Goal: Task Accomplishment & Management: Use online tool/utility

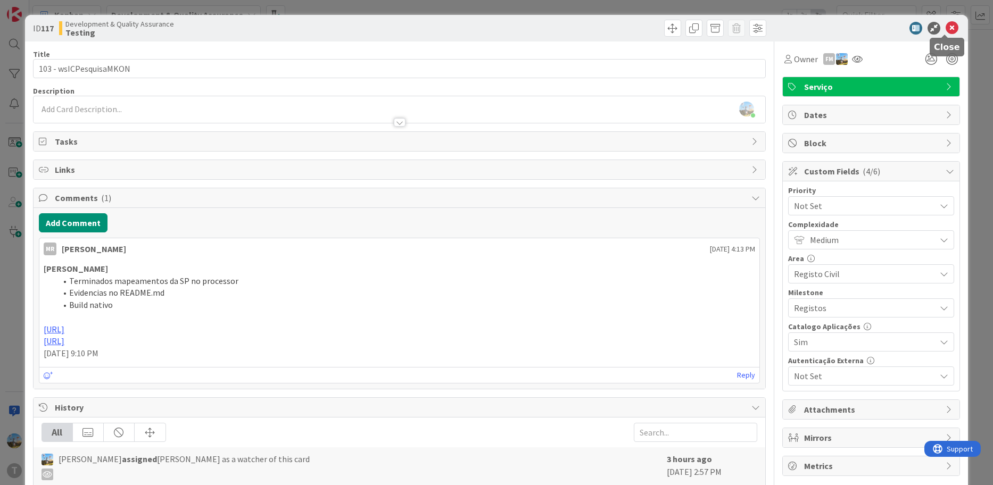
click at [946, 26] on icon at bounding box center [952, 28] width 13 height 13
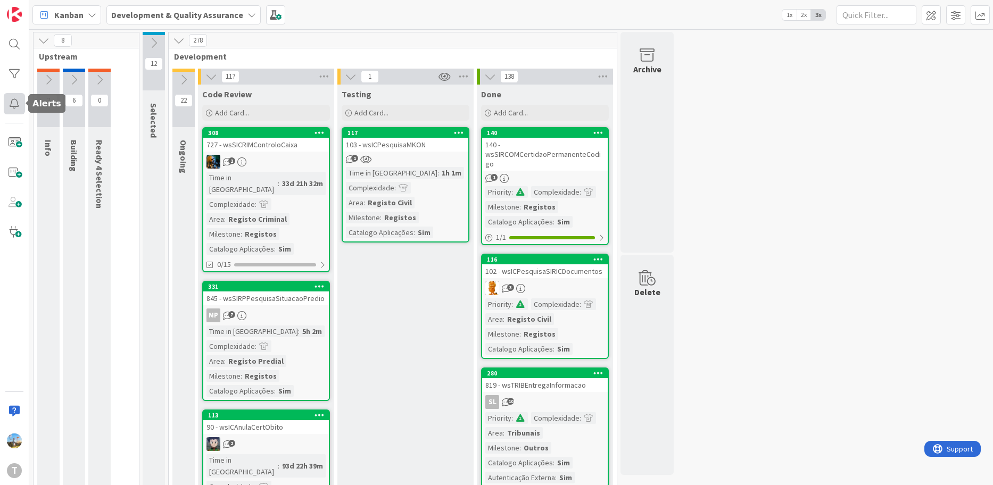
click at [20, 107] on div at bounding box center [14, 103] width 21 height 21
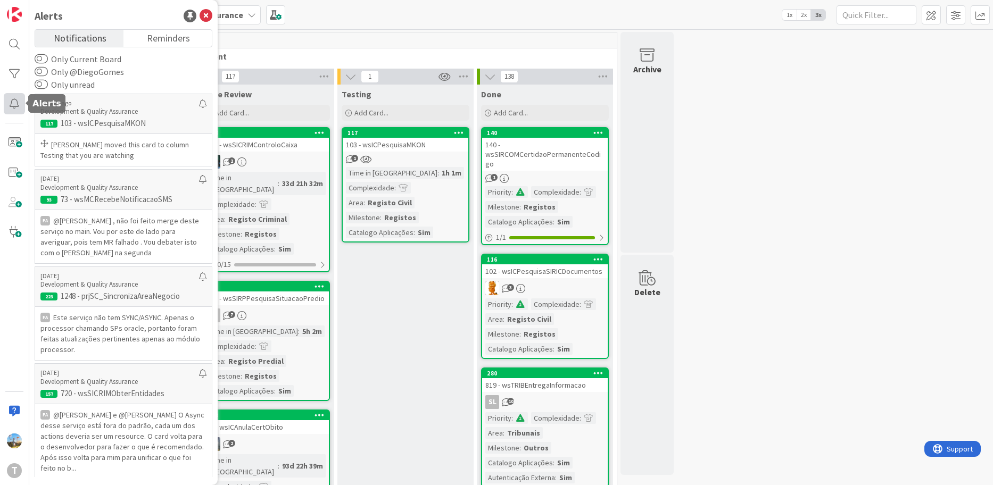
click at [18, 95] on div at bounding box center [14, 103] width 21 height 21
click at [13, 73] on div at bounding box center [14, 73] width 21 height 21
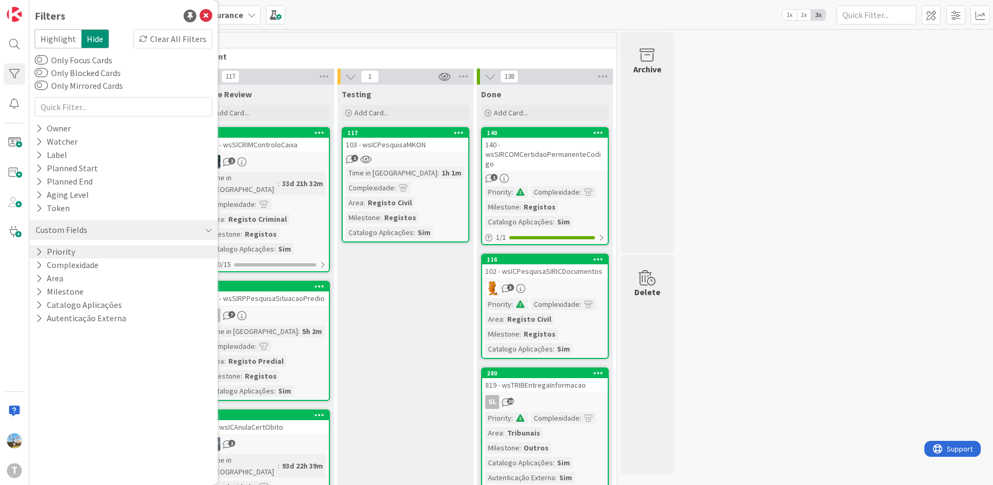
click at [77, 252] on div "Priority" at bounding box center [123, 251] width 188 height 13
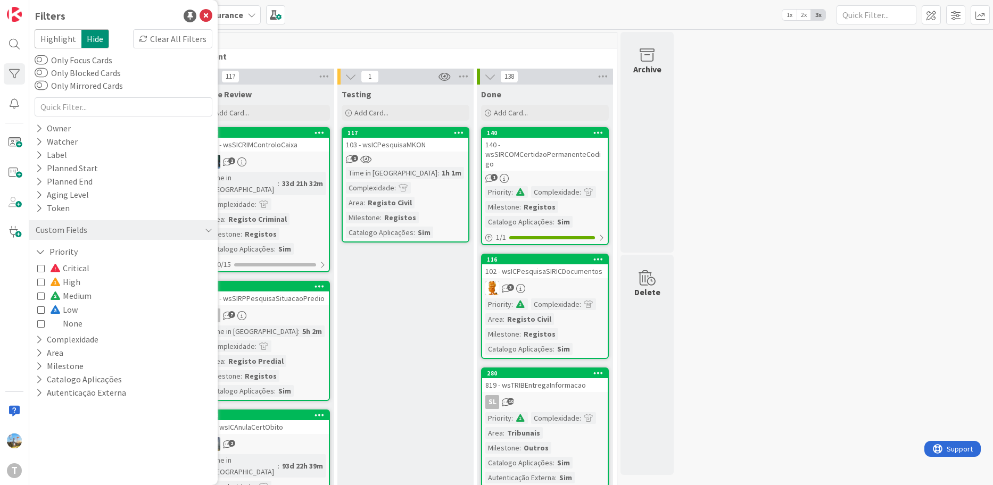
click at [80, 265] on span "Critical" at bounding box center [69, 268] width 39 height 14
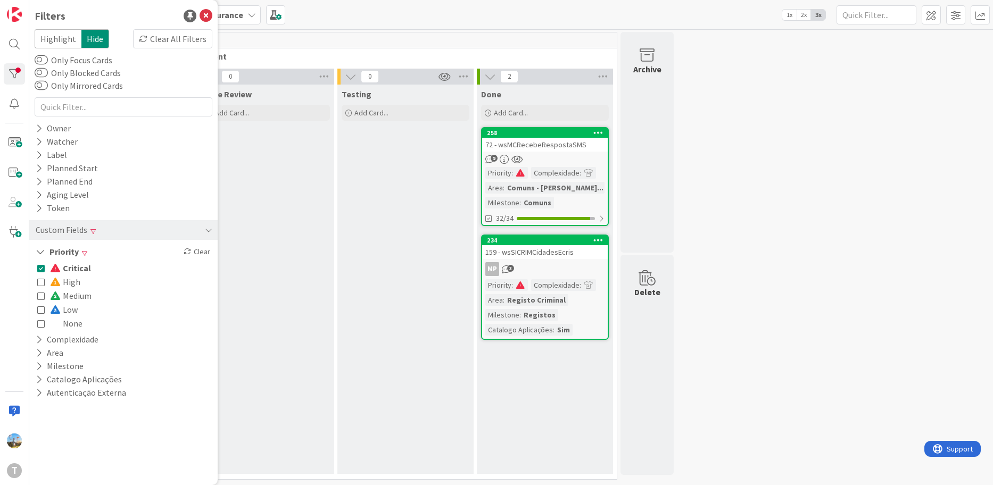
click at [552, 162] on div "9" at bounding box center [545, 159] width 126 height 9
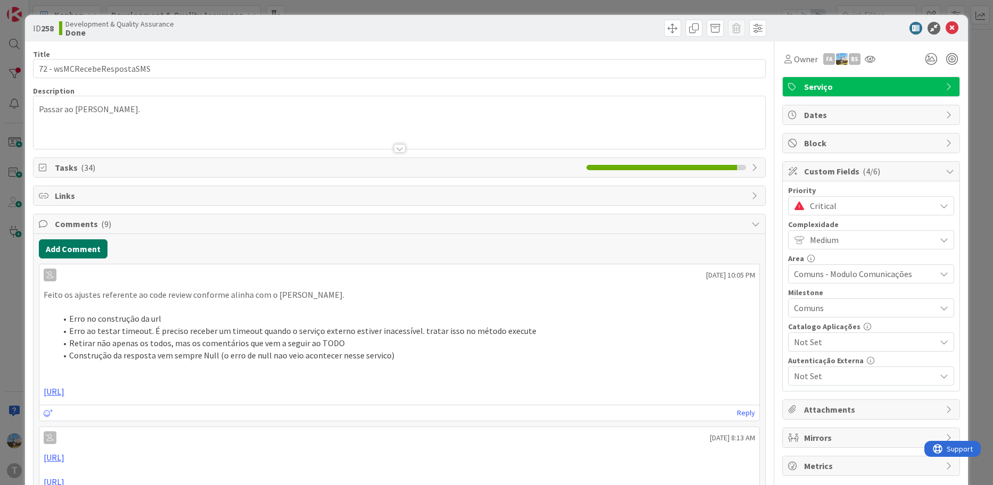
click at [84, 244] on button "Add Comment" at bounding box center [73, 249] width 69 height 19
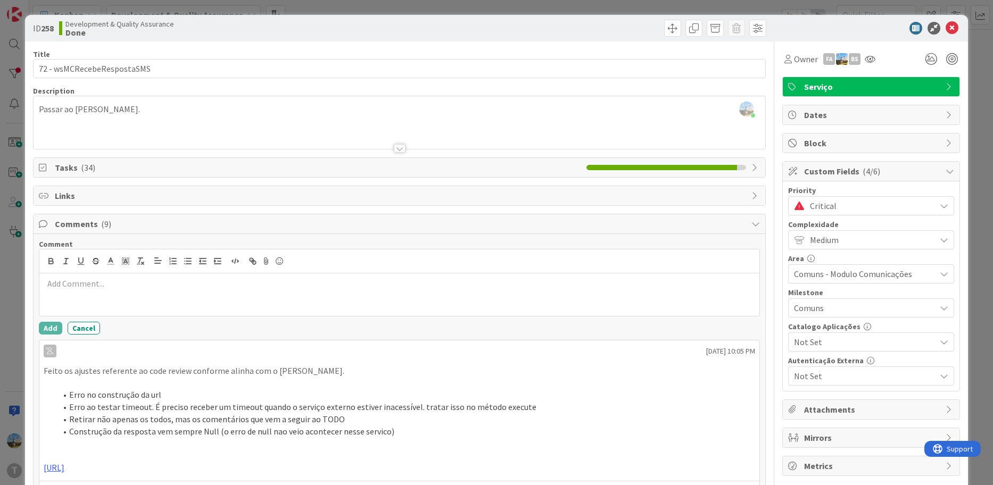
click at [168, 299] on div at bounding box center [399, 295] width 721 height 43
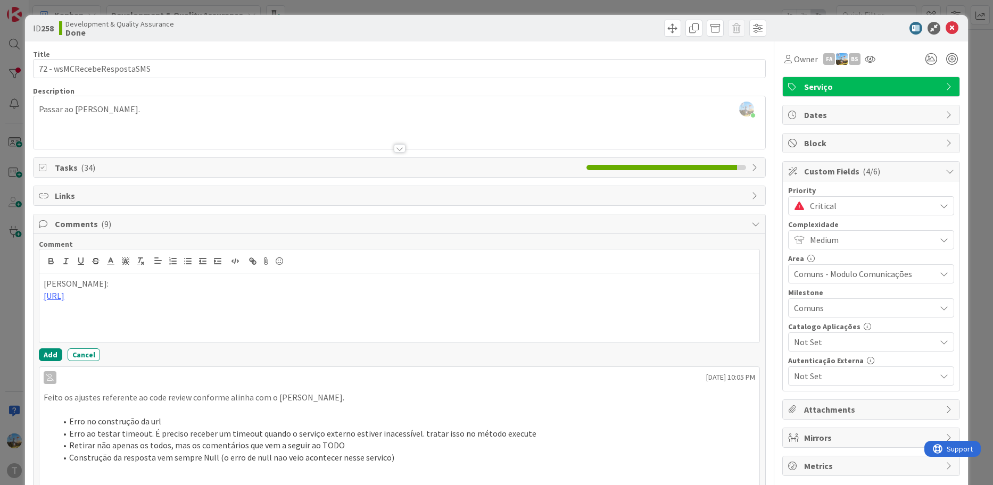
click at [820, 205] on span "Critical" at bounding box center [870, 206] width 120 height 15
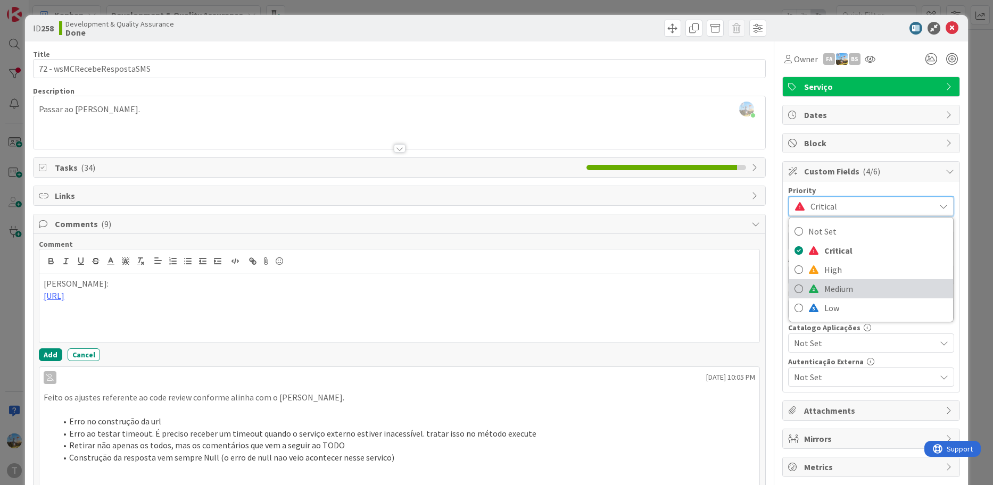
click at [824, 282] on span "Medium" at bounding box center [885, 289] width 123 height 16
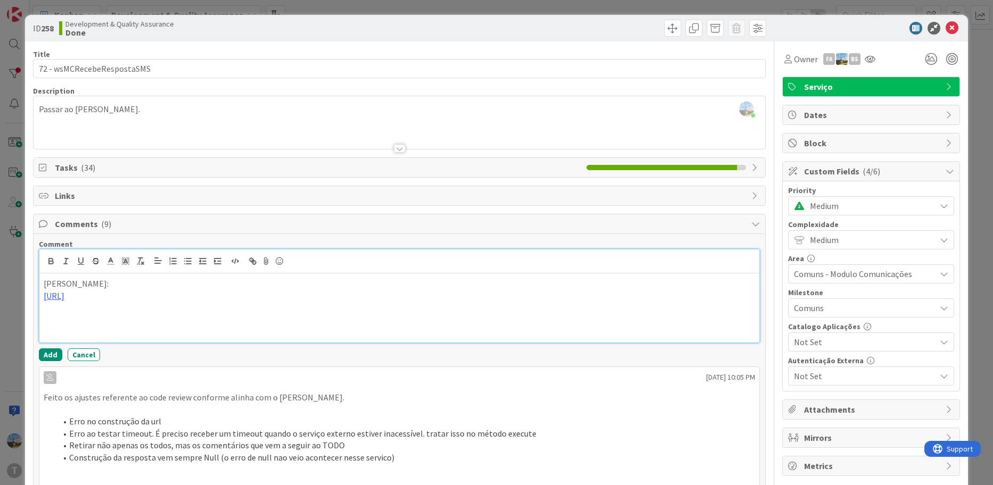
click at [56, 323] on p at bounding box center [400, 320] width 712 height 12
click at [46, 353] on button "Add" at bounding box center [50, 355] width 23 height 13
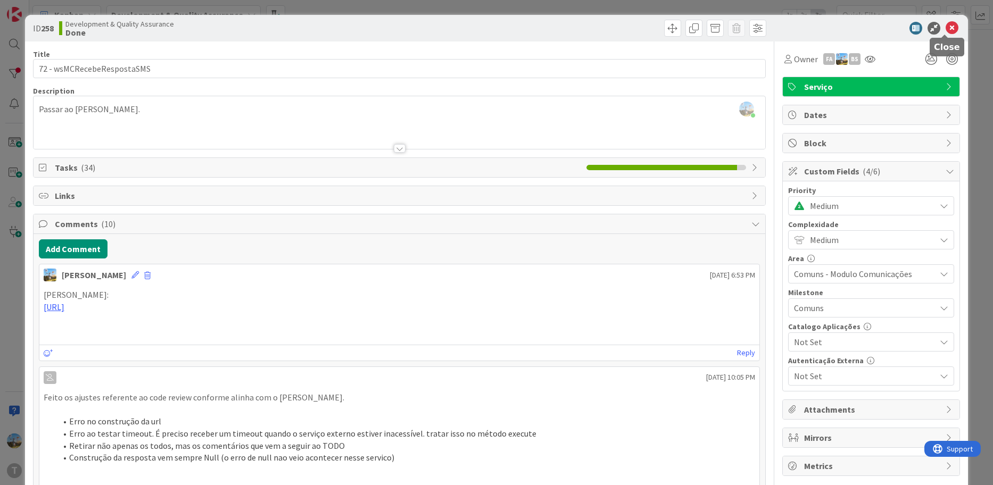
click at [946, 29] on icon at bounding box center [952, 28] width 13 height 13
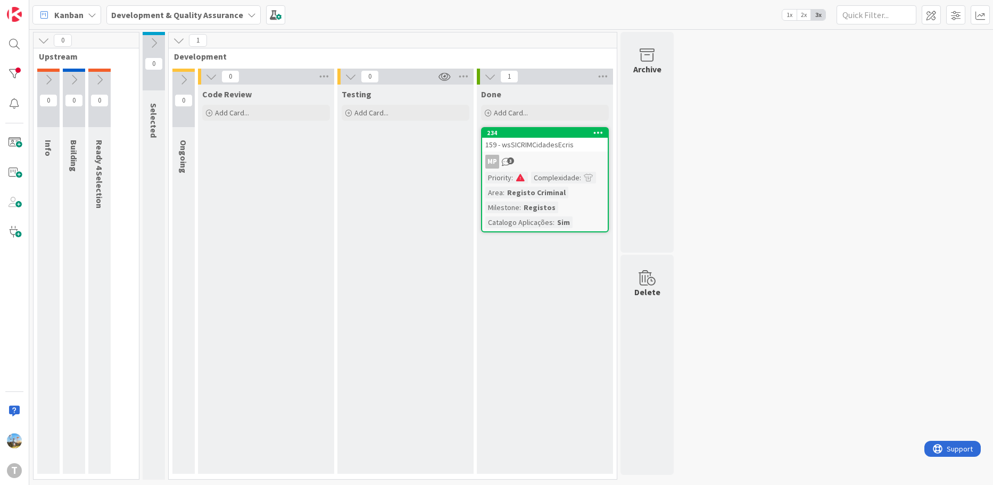
click at [402, 283] on div "Testing Add Card..." at bounding box center [405, 280] width 136 height 390
